Goal: Task Accomplishment & Management: Complete application form

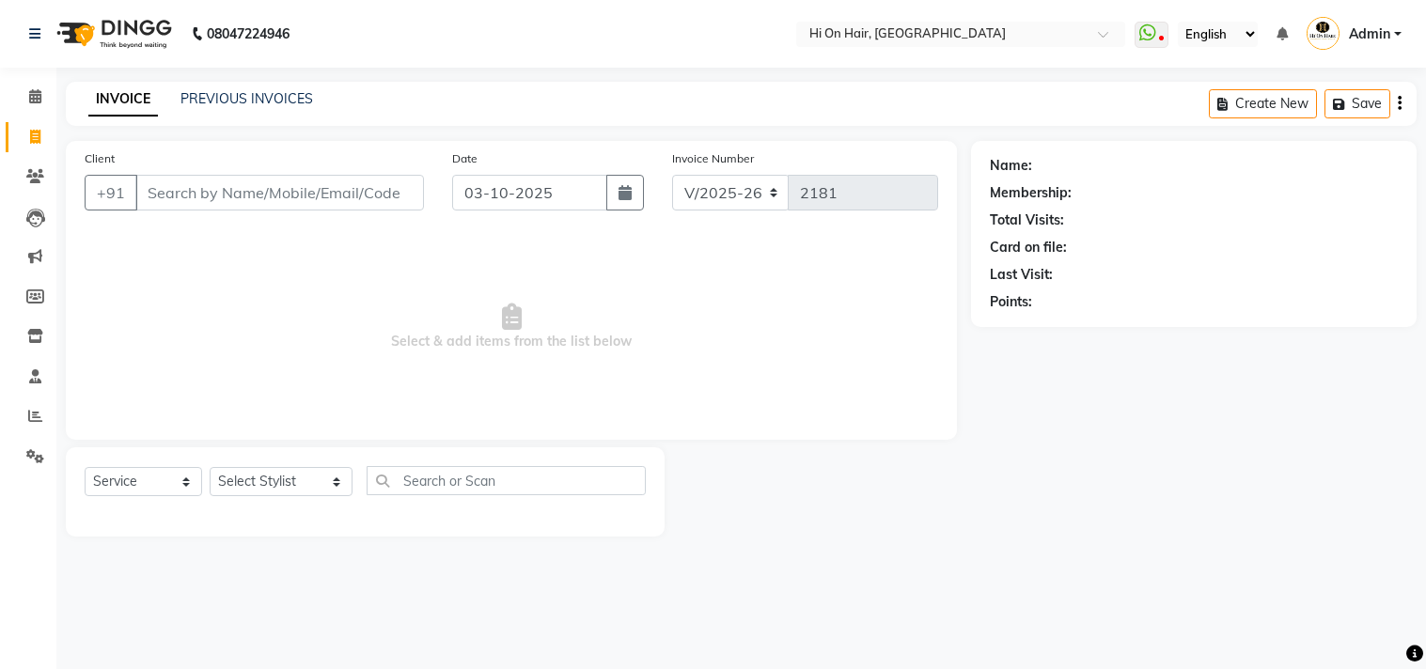
select select "535"
select select "service"
click at [231, 188] on input "Client" at bounding box center [279, 193] width 289 height 36
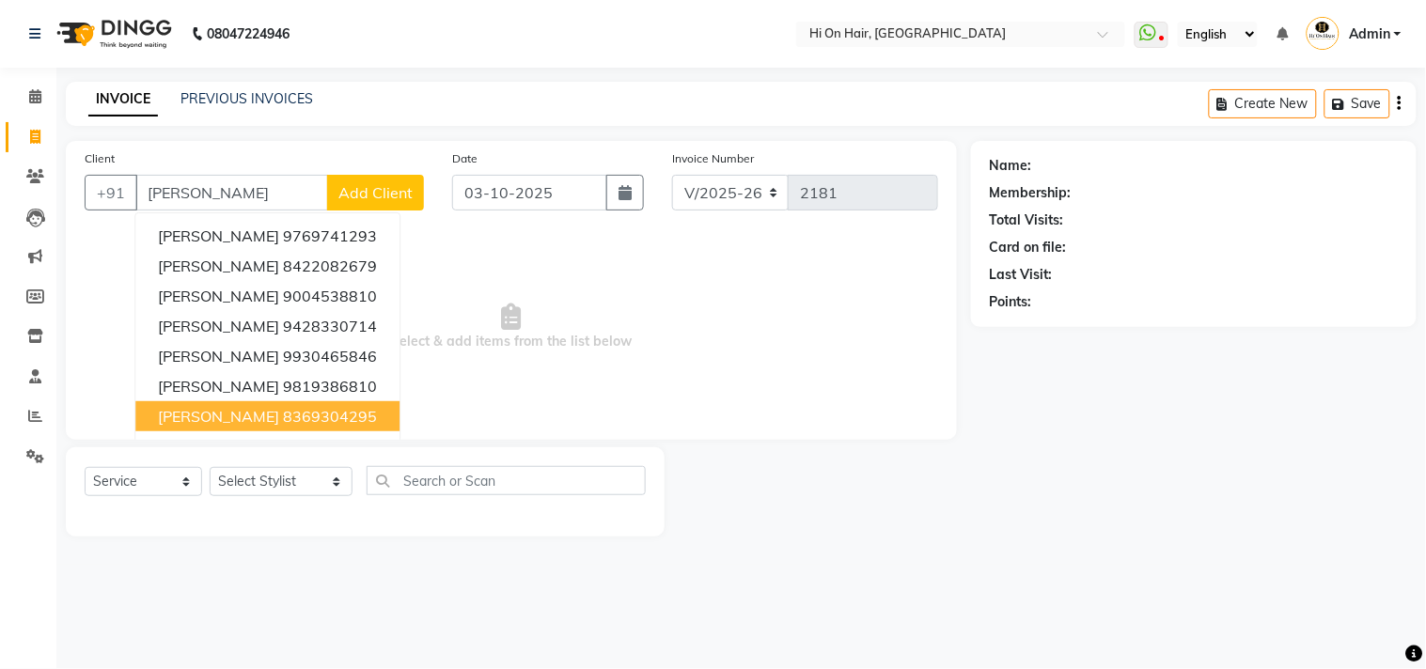
click at [283, 417] on ngb-highlight "8369304295" at bounding box center [330, 416] width 94 height 19
type input "8369304295"
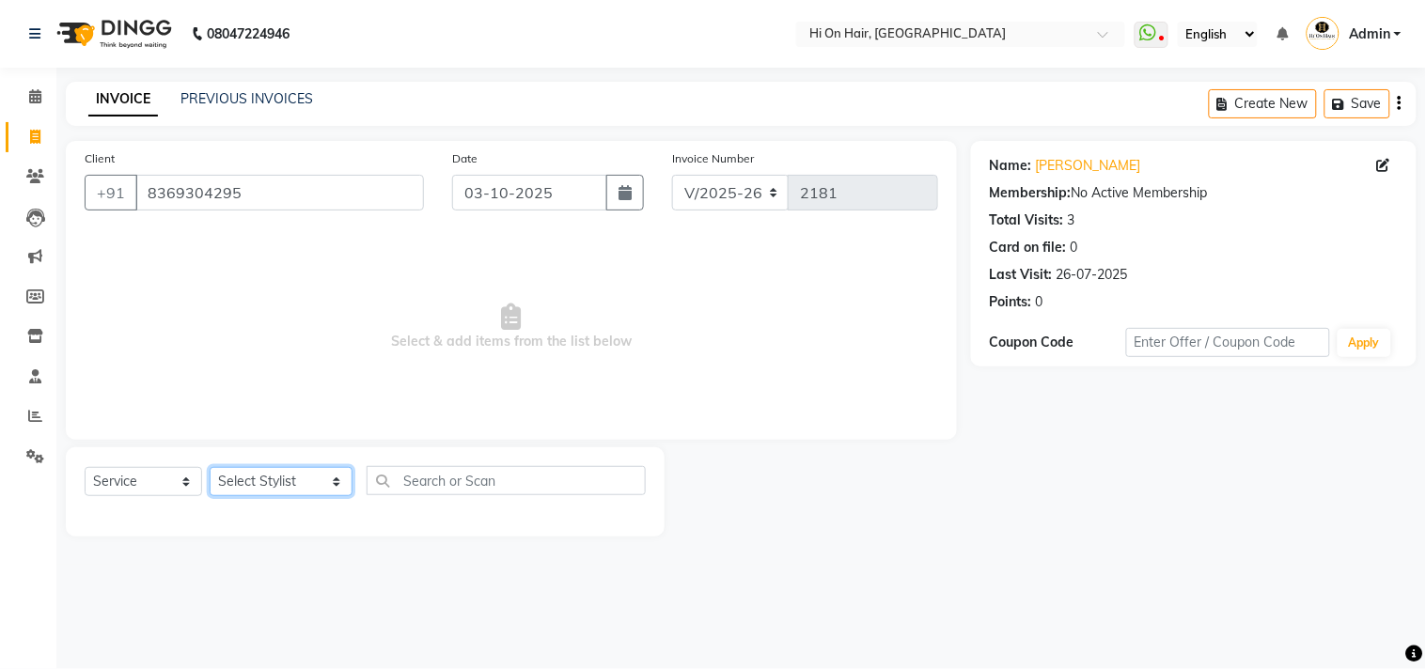
drag, startPoint x: 301, startPoint y: 481, endPoint x: 289, endPoint y: 473, distance: 14.9
click at [301, 481] on select "Select Stylist [PERSON_NAME] [PERSON_NAME] Hi On Hair MAKYOPHI [PERSON_NAME] [P…" at bounding box center [281, 481] width 143 height 29
select select "29610"
click at [210, 468] on select "Select Stylist [PERSON_NAME] [PERSON_NAME] Hi On Hair MAKYOPHI [PERSON_NAME] [P…" at bounding box center [281, 481] width 143 height 29
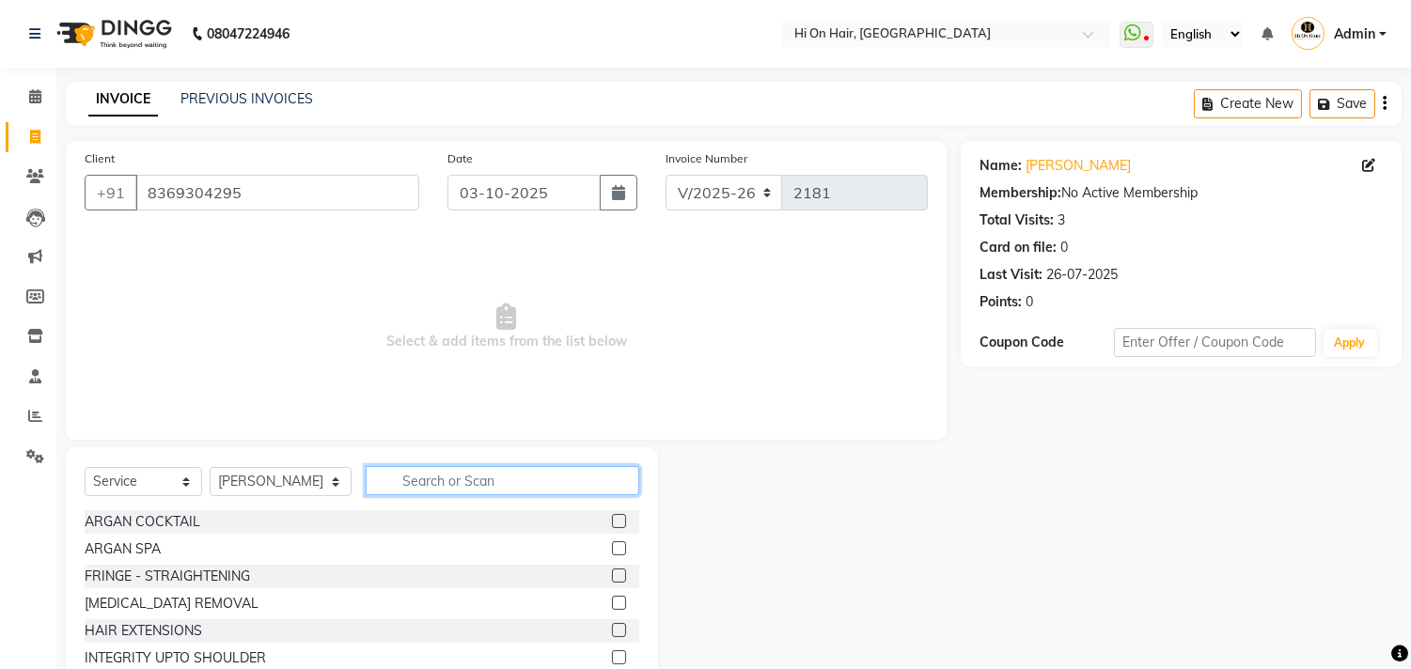
click at [436, 492] on input "text" at bounding box center [503, 480] width 274 height 29
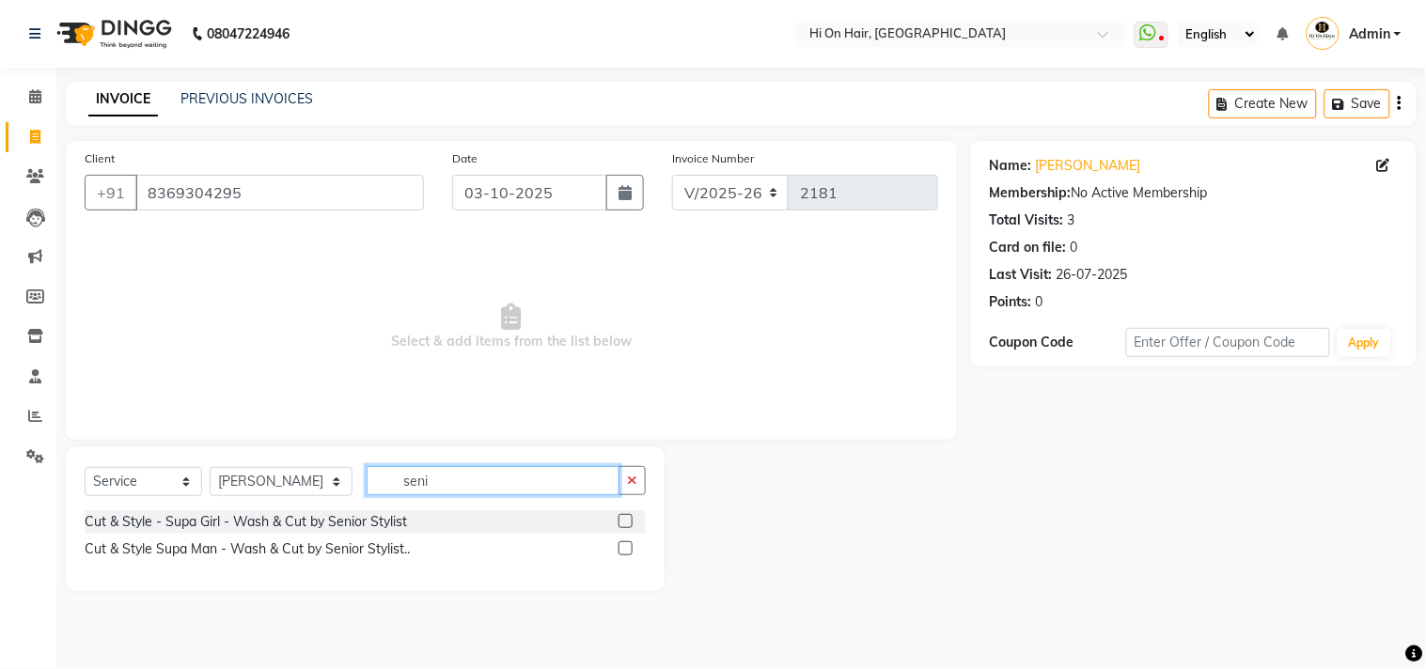
type input "seni"
click at [624, 524] on label at bounding box center [626, 521] width 14 height 14
click at [624, 524] on input "checkbox" at bounding box center [625, 522] width 12 height 12
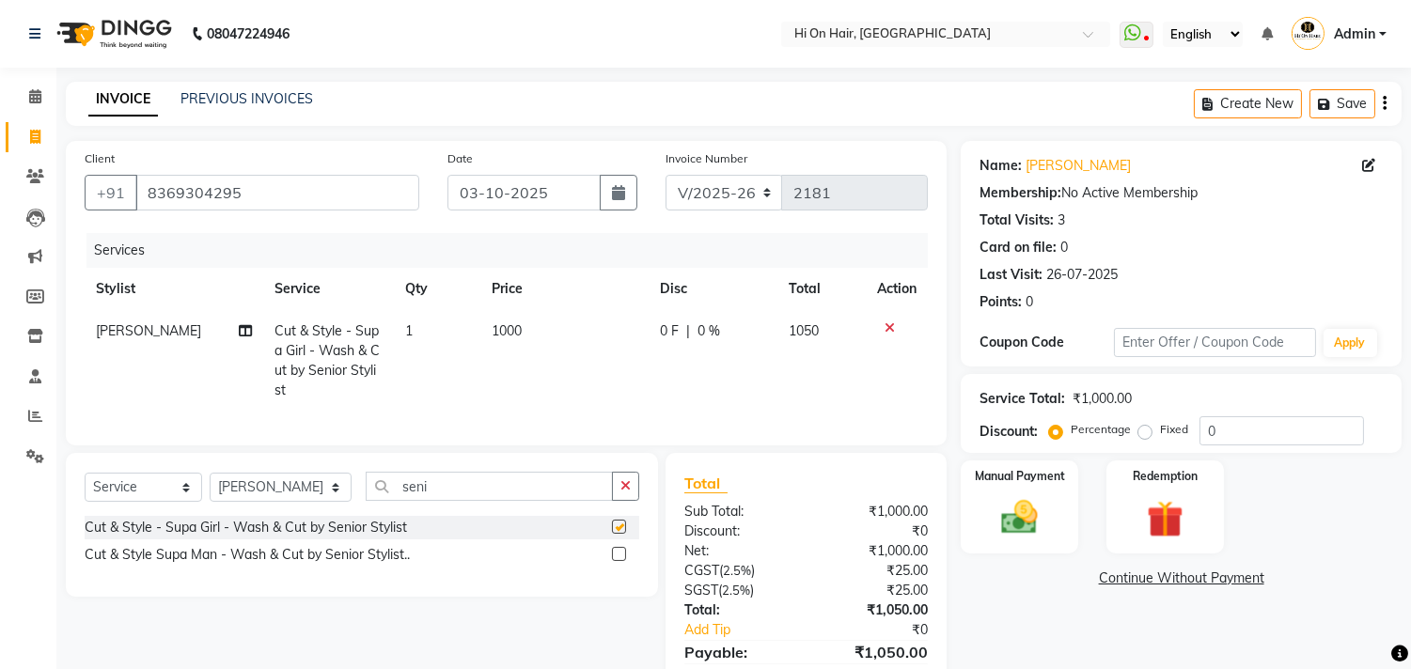
checkbox input "false"
click at [1204, 437] on input "0" at bounding box center [1282, 431] width 165 height 29
type input "20"
click at [738, 390] on td "200 F | 20 %" at bounding box center [713, 361] width 132 height 102
select select "29610"
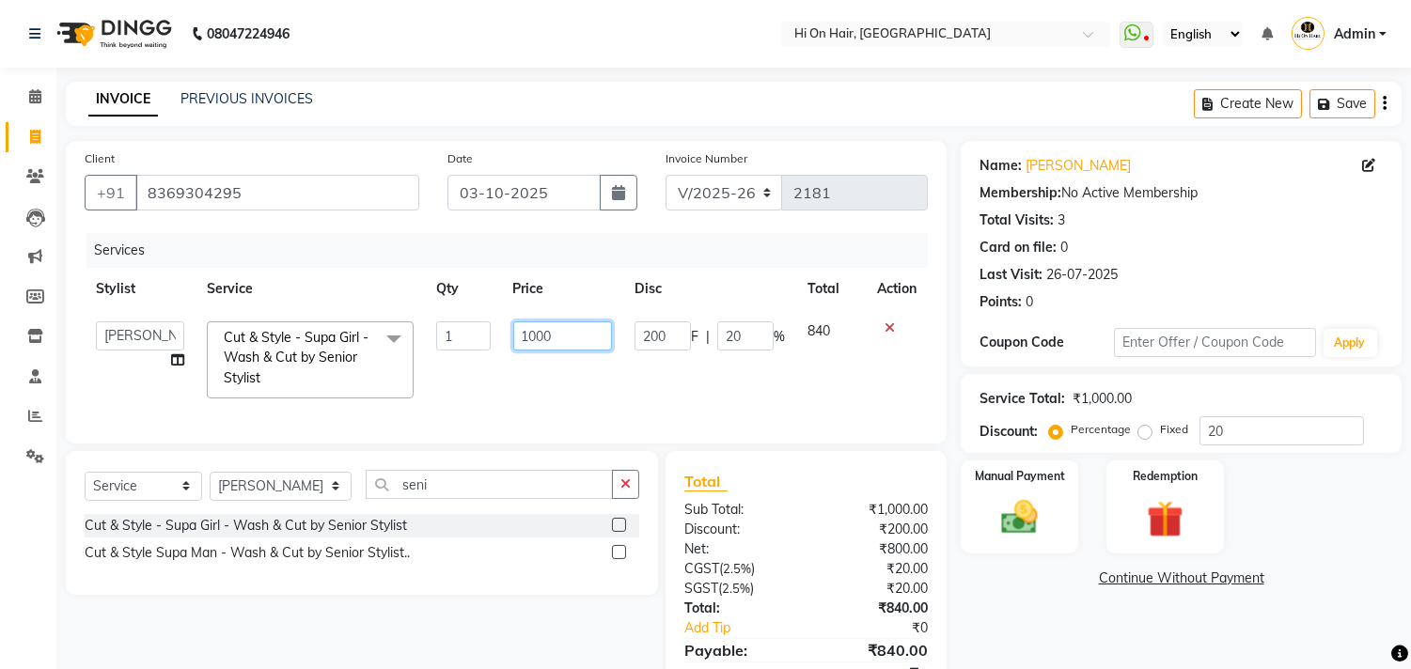
drag, startPoint x: 580, startPoint y: 345, endPoint x: 82, endPoint y: 246, distance: 508.0
click at [118, 282] on table "Stylist Service Qty Price Disc Total Action [PERSON_NAME] [PERSON_NAME] Hi On H…" at bounding box center [506, 339] width 843 height 142
type input "1180"
click at [655, 397] on td "200 F | 20 %" at bounding box center [709, 360] width 173 height 100
select select "29610"
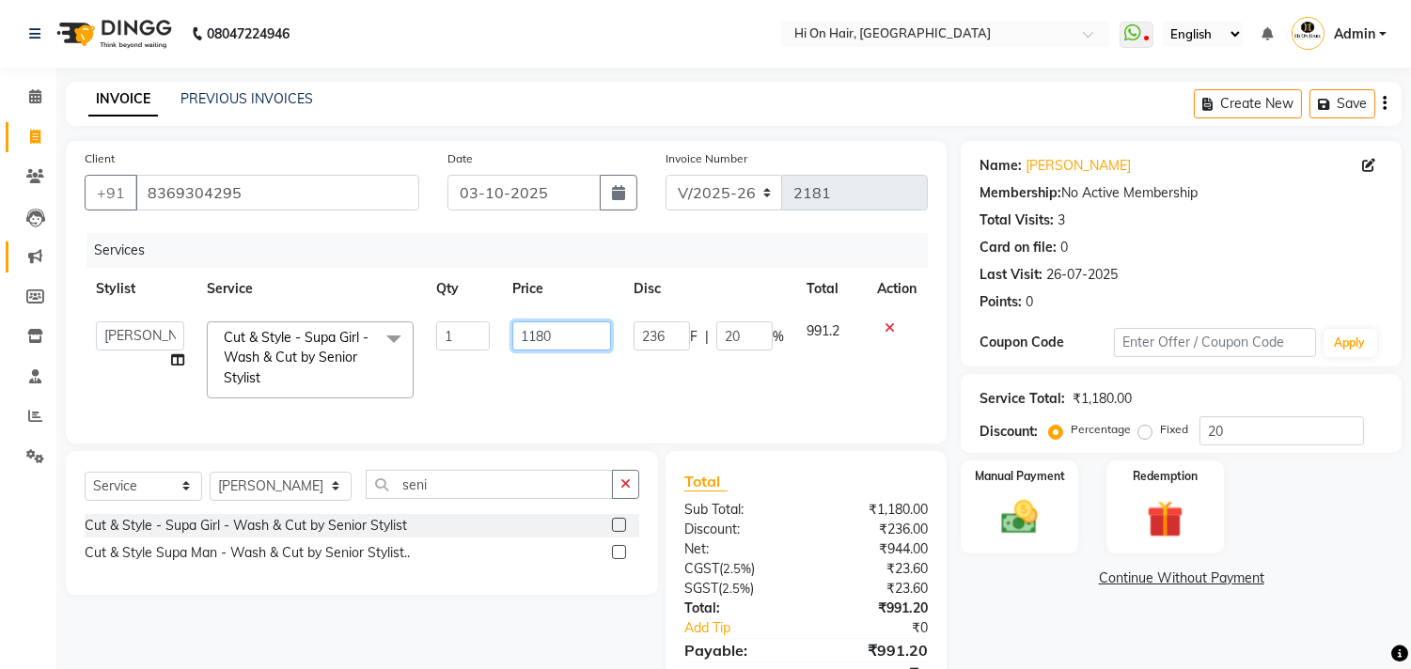
drag, startPoint x: 567, startPoint y: 323, endPoint x: 20, endPoint y: 271, distance: 549.8
click at [164, 354] on tr "[PERSON_NAME] [PERSON_NAME] Hi On Hair MAKYOPHI [PERSON_NAME] [PERSON_NAME] Raa…" at bounding box center [506, 360] width 843 height 100
type input "1000"
click at [653, 367] on td "236 F | 20 %" at bounding box center [708, 360] width 173 height 100
select select "29610"
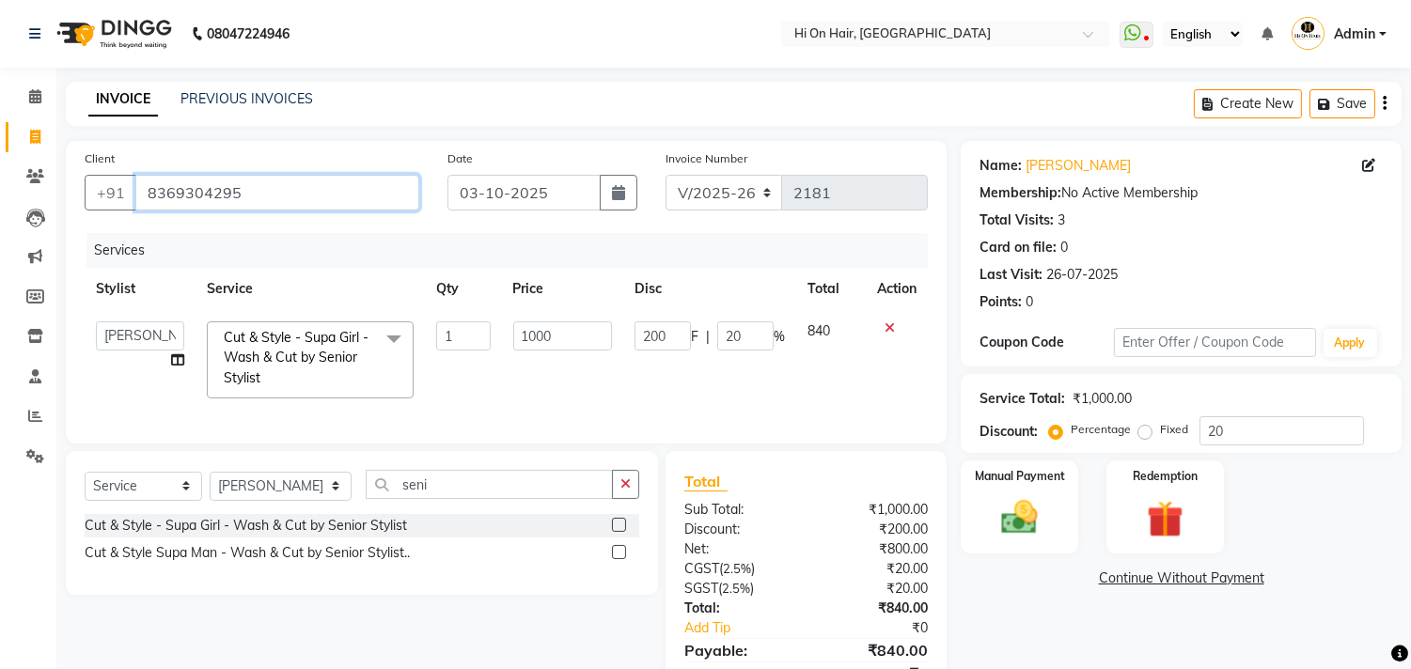
drag, startPoint x: 311, startPoint y: 193, endPoint x: 0, endPoint y: 107, distance: 322.8
click at [0, 145] on app-home "08047224946 Select Location × Hi On Hair, [GEOGRAPHIC_DATA] Galleria WhatsApp S…" at bounding box center [705, 378] width 1411 height 756
type input "9"
type input "0"
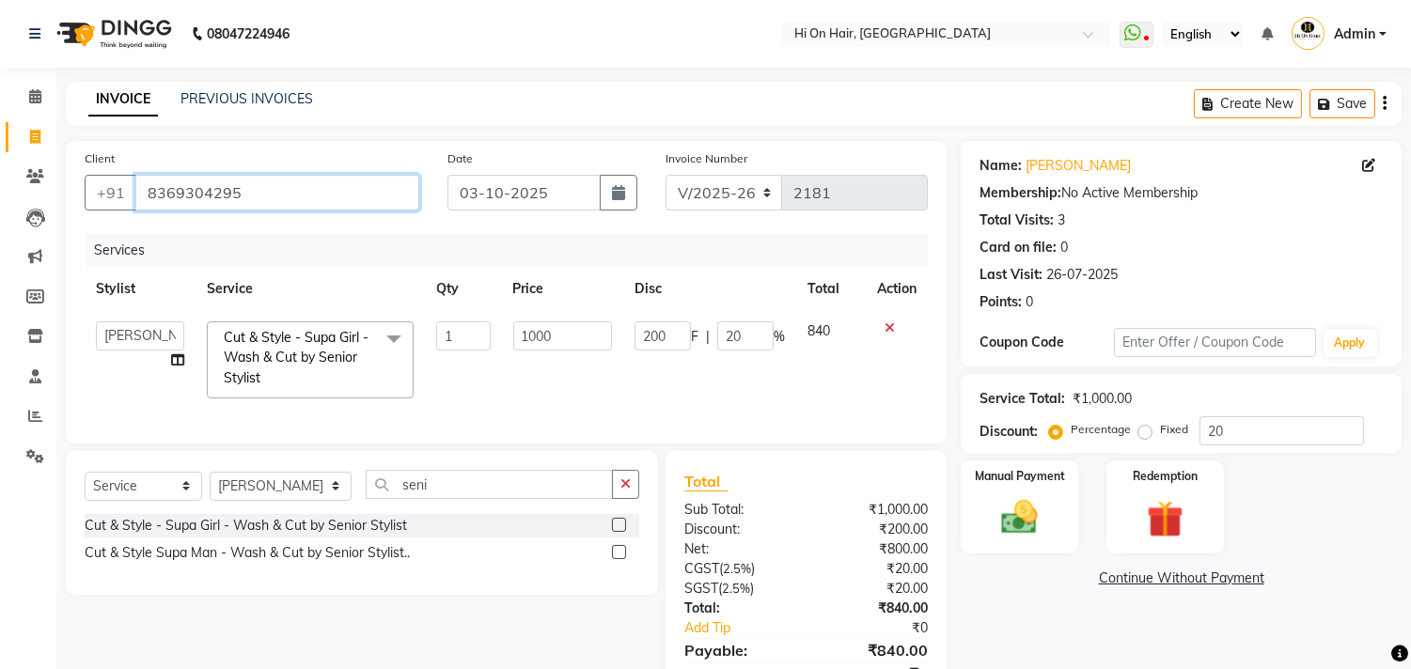
type input "0"
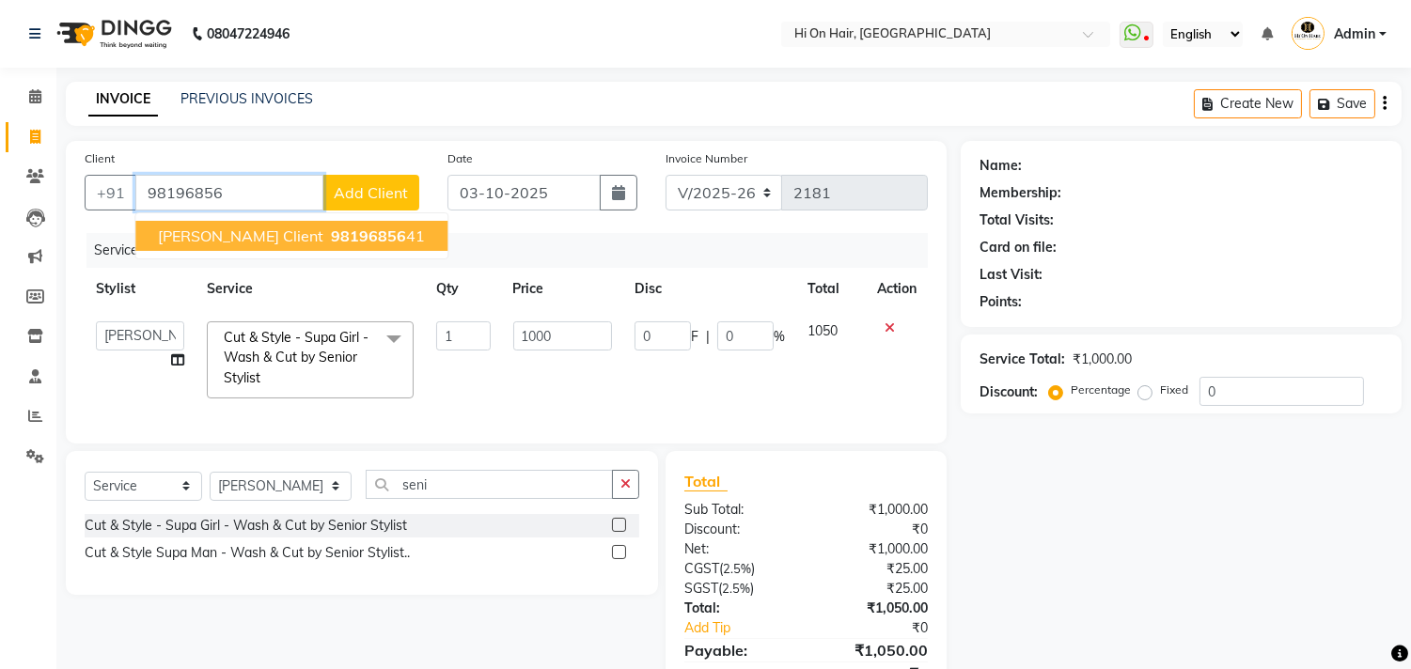
click at [307, 240] on span "[PERSON_NAME] client" at bounding box center [240, 236] width 165 height 19
type input "9819685641"
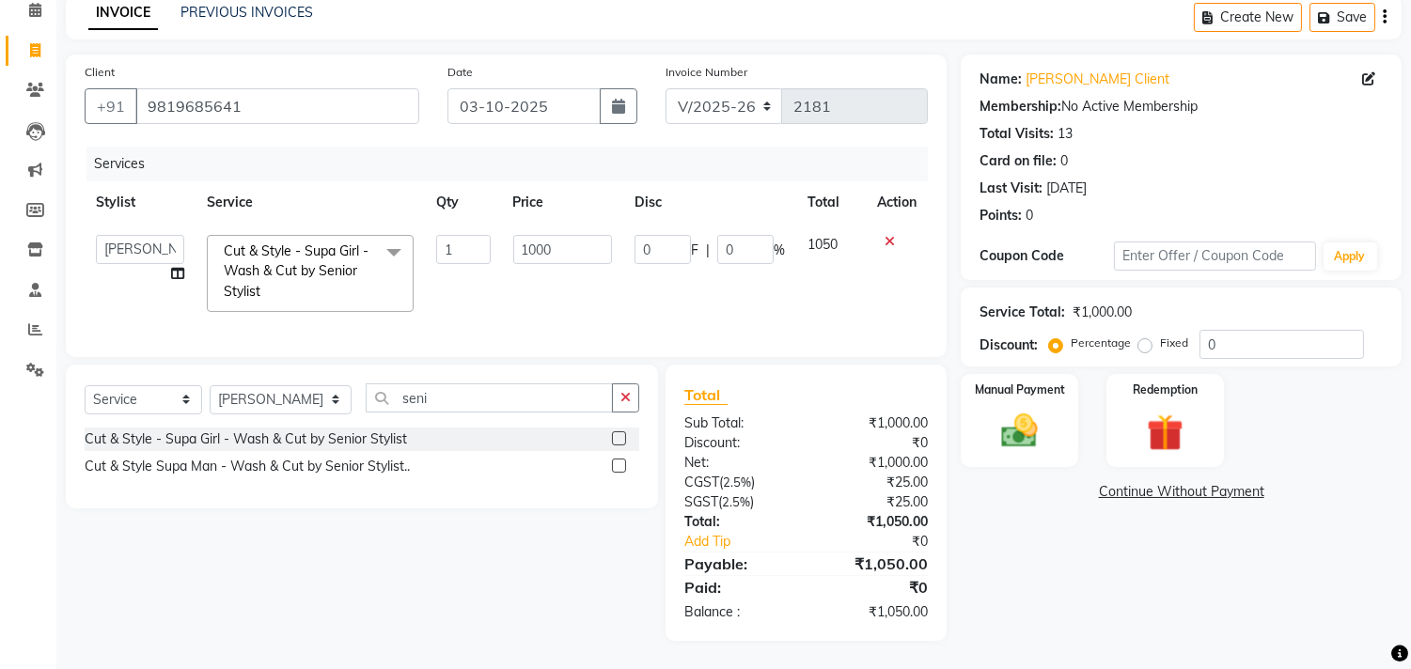
scroll to position [102, 0]
click at [1206, 330] on input "0" at bounding box center [1282, 344] width 165 height 29
type input "20"
type input "200"
type input "20"
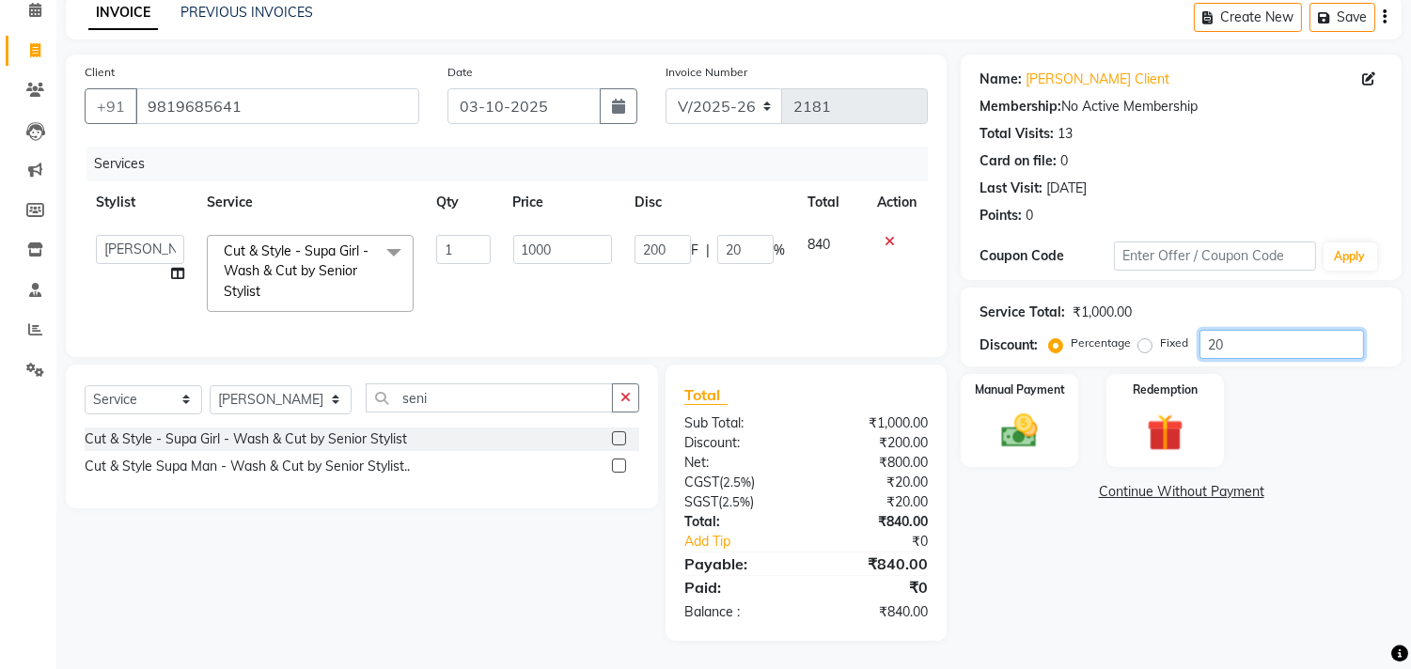
type input "20"
click at [1078, 518] on div "Name: [PERSON_NAME] Client Membership: No Active Membership Total Visits: 13 Ca…" at bounding box center [1188, 348] width 455 height 587
click at [1029, 414] on img at bounding box center [1020, 432] width 62 height 44
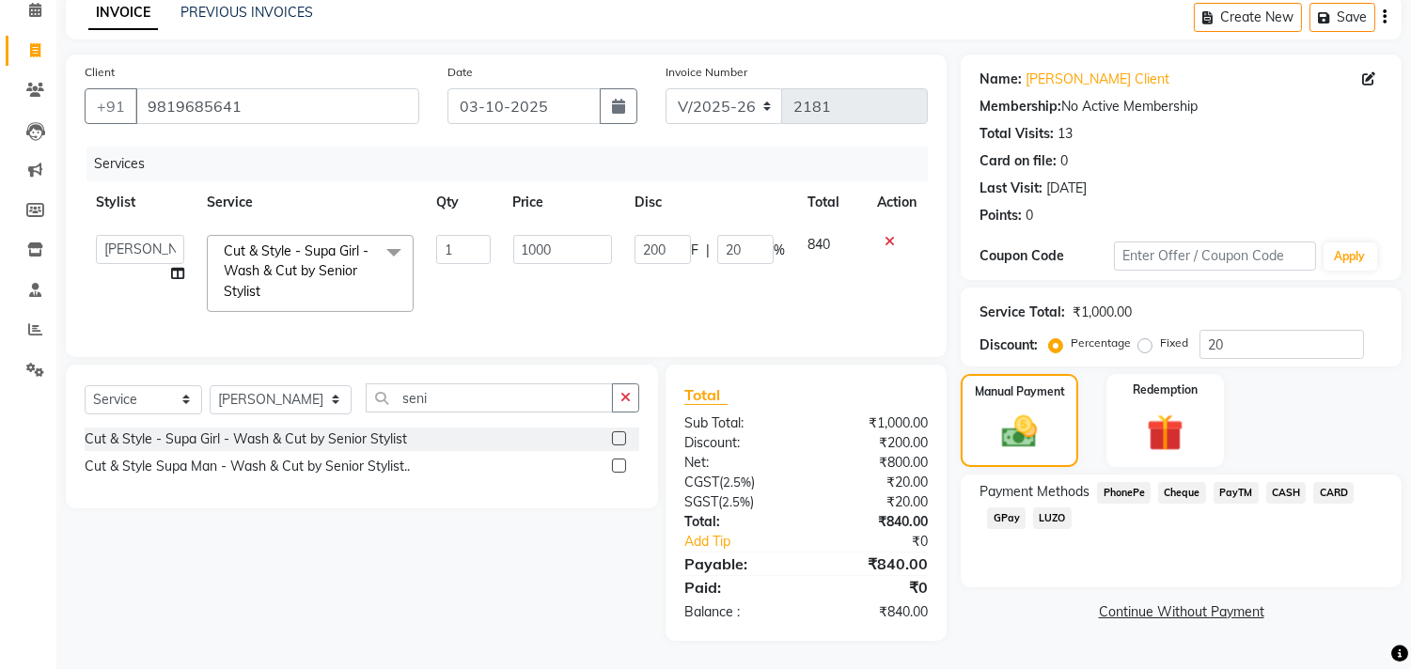
click at [1337, 482] on span "CARD" at bounding box center [1334, 493] width 40 height 22
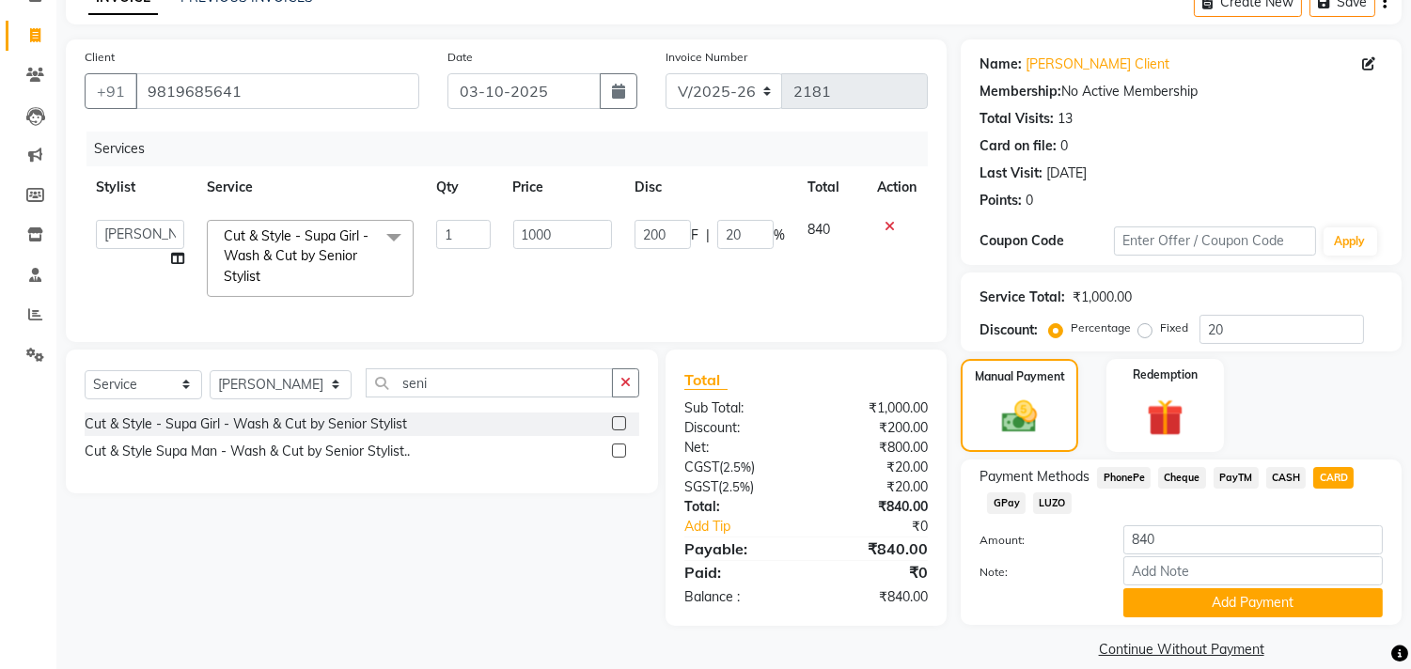
scroll to position [124, 0]
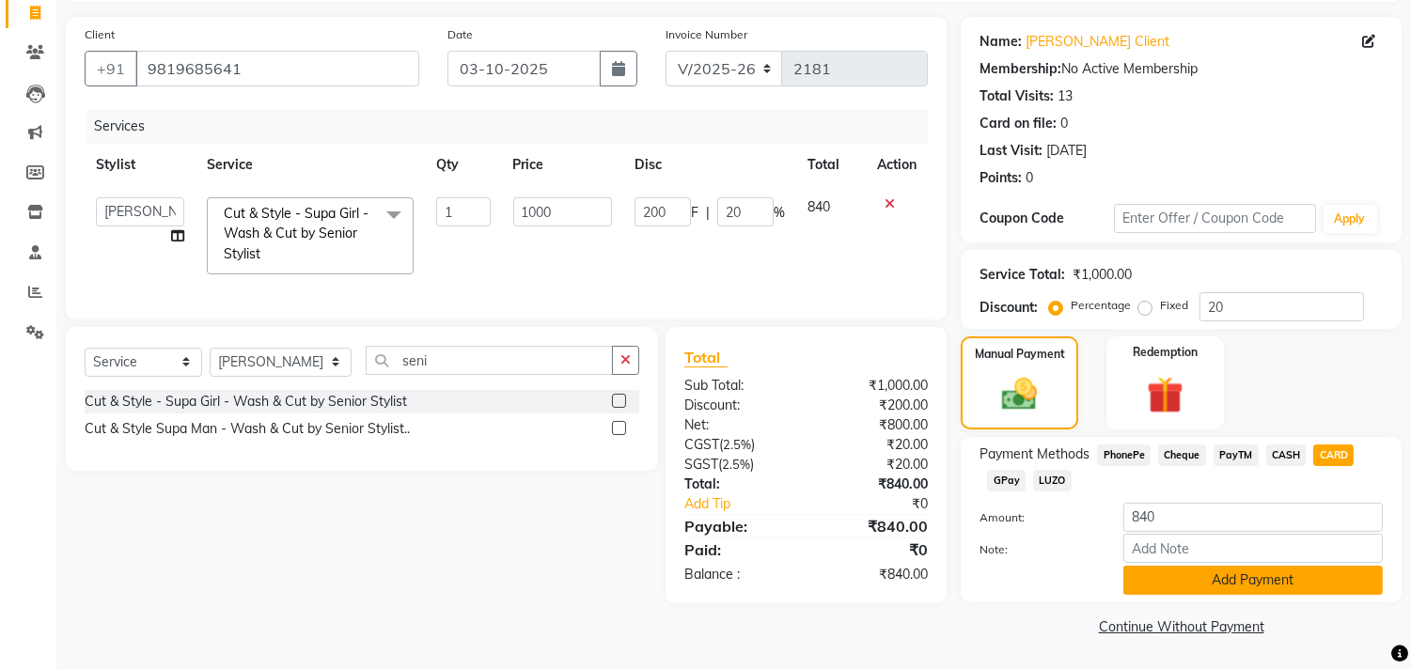
click at [1199, 587] on button "Add Payment" at bounding box center [1254, 580] width 260 height 29
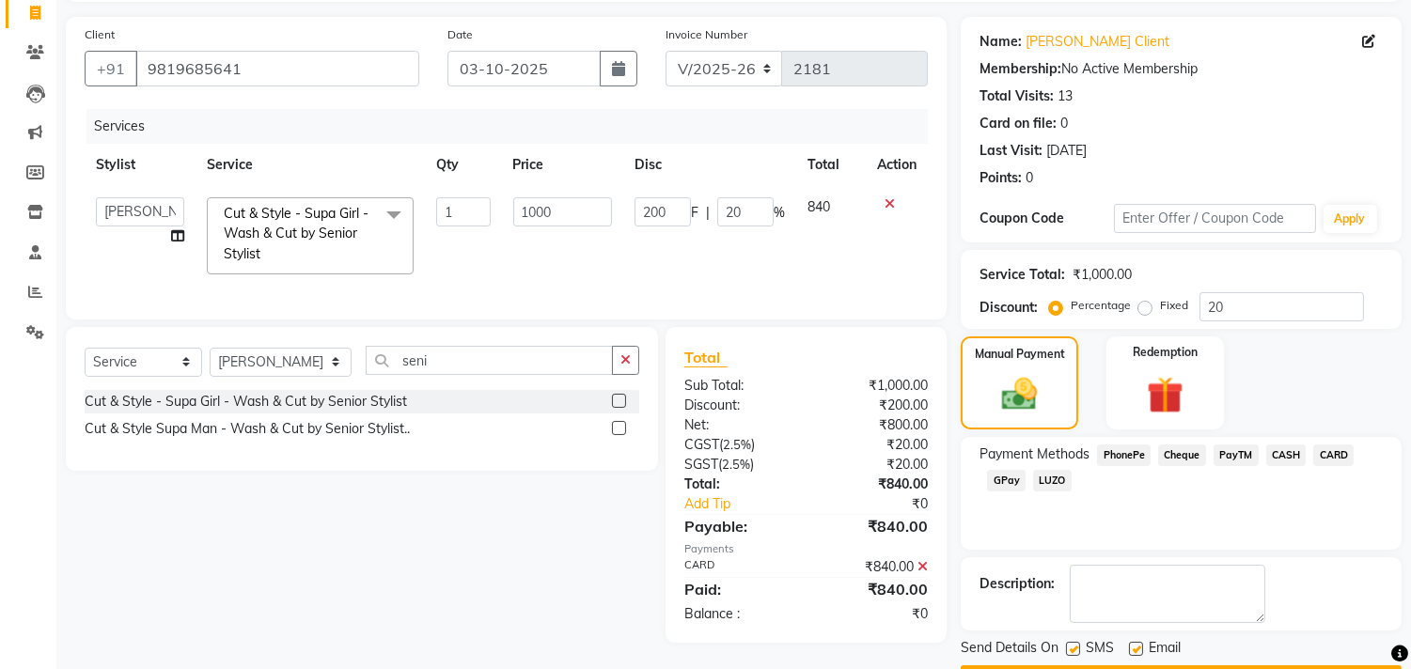
scroll to position [176, 0]
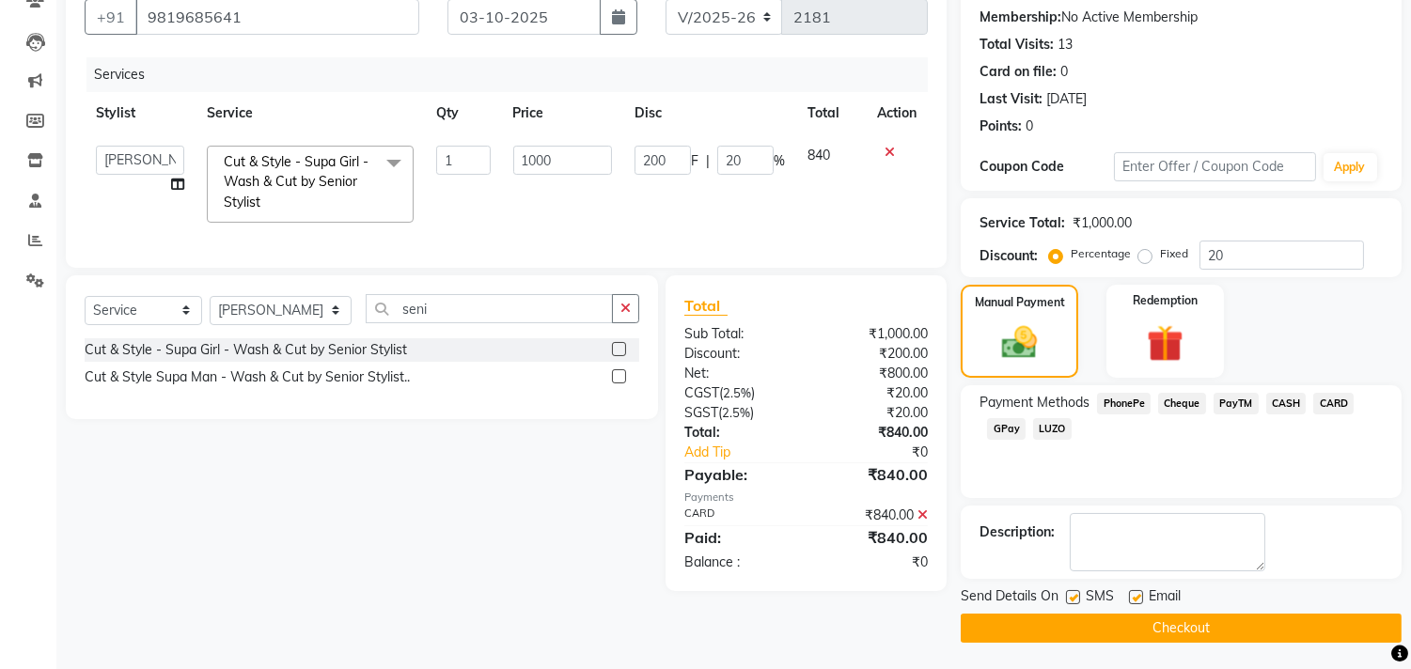
click at [1132, 594] on label at bounding box center [1136, 597] width 14 height 14
click at [1132, 594] on input "checkbox" at bounding box center [1135, 598] width 12 height 12
checkbox input "false"
click at [1074, 597] on label at bounding box center [1073, 597] width 14 height 14
click at [1074, 597] on input "checkbox" at bounding box center [1072, 598] width 12 height 12
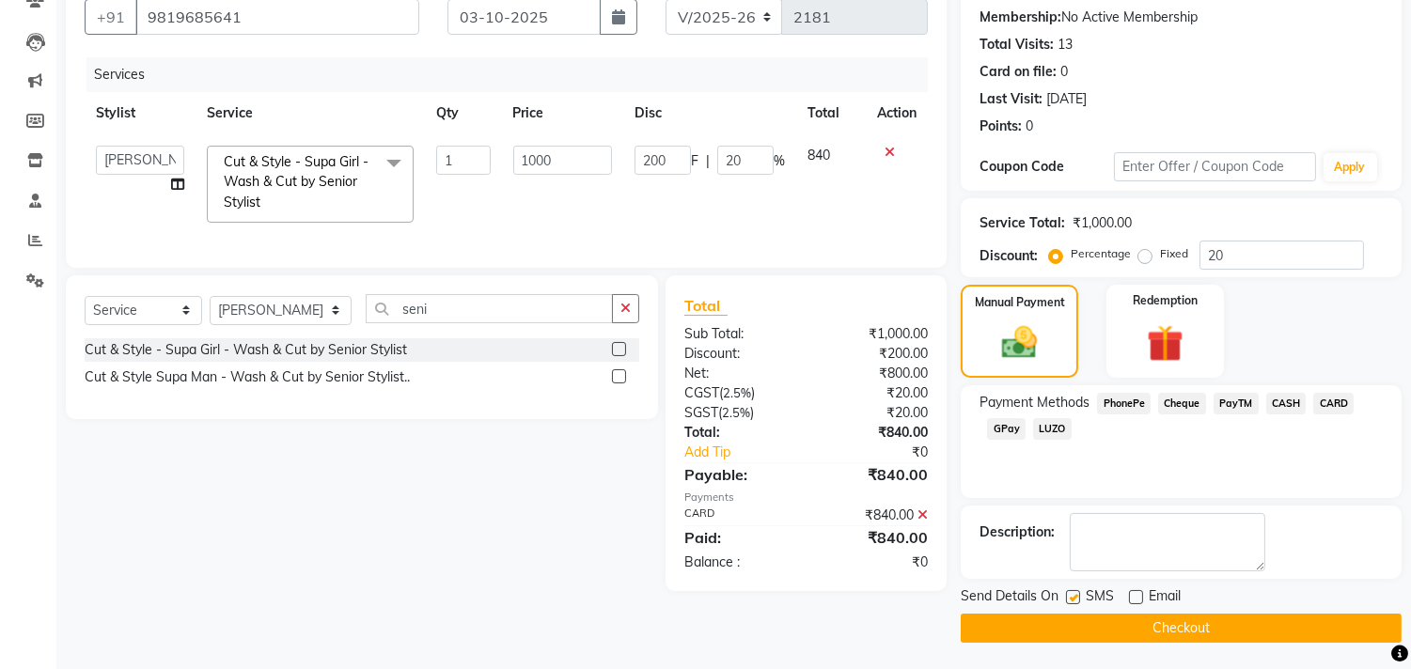
checkbox input "false"
click at [1083, 630] on button "Checkout" at bounding box center [1181, 628] width 441 height 29
